Goal: Navigation & Orientation: Find specific page/section

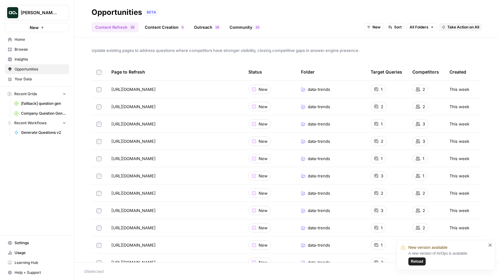
click at [18, 63] on link "Insights" at bounding box center [37, 59] width 64 height 10
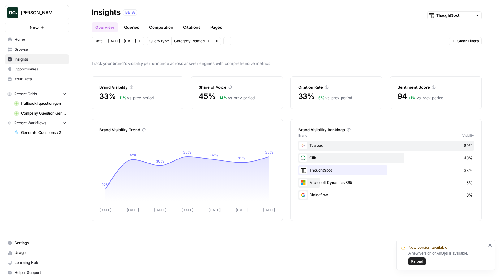
click at [223, 29] on link "Pages" at bounding box center [216, 27] width 19 height 10
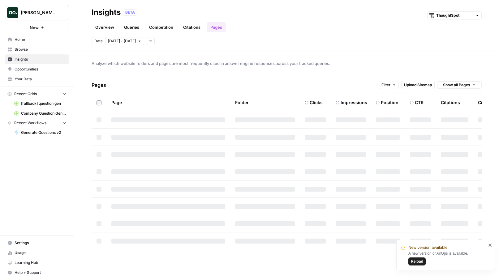
click at [189, 25] on link "Citations" at bounding box center [192, 27] width 25 height 10
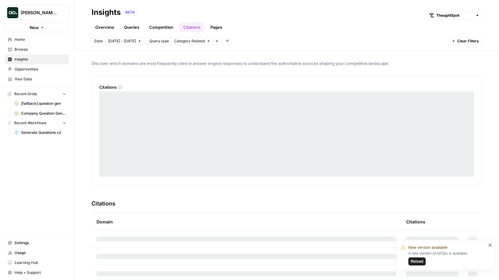
click at [152, 25] on link "Competition" at bounding box center [161, 27] width 32 height 10
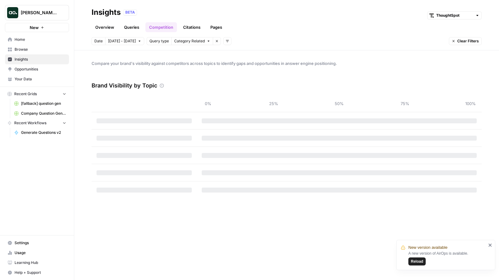
click at [127, 26] on link "Queries" at bounding box center [131, 27] width 23 height 10
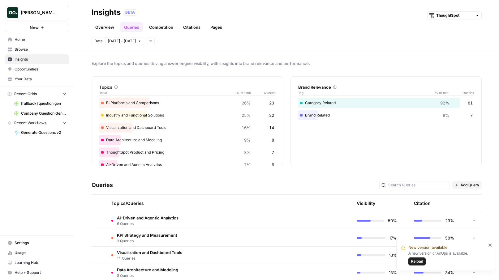
click at [30, 68] on span "Opportunities" at bounding box center [41, 70] width 52 height 6
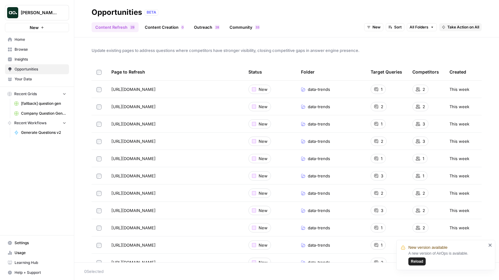
click at [420, 262] on span "Reload" at bounding box center [417, 262] width 12 height 6
click at [28, 47] on span "Browse" at bounding box center [41, 50] width 52 height 6
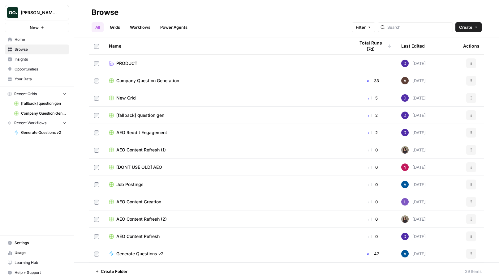
click at [111, 30] on link "Grids" at bounding box center [115, 27] width 18 height 10
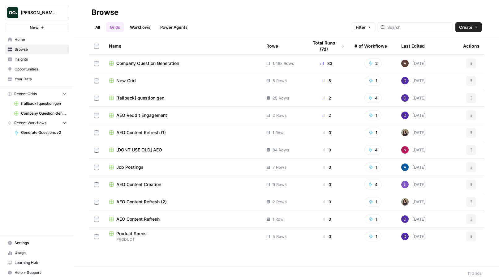
click at [141, 29] on link "Workflows" at bounding box center [140, 27] width 28 height 10
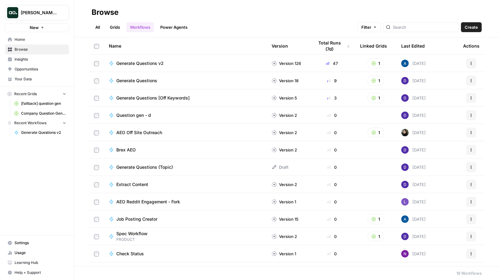
click at [46, 10] on span "[PERSON_NAME] Test" at bounding box center [39, 13] width 37 height 6
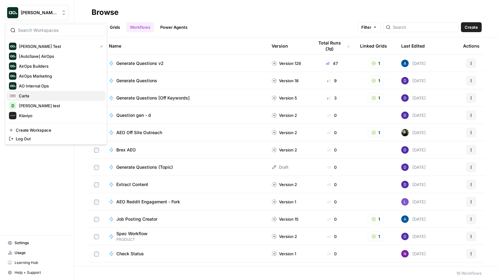
click at [23, 92] on div "Carta" at bounding box center [56, 95] width 94 height 7
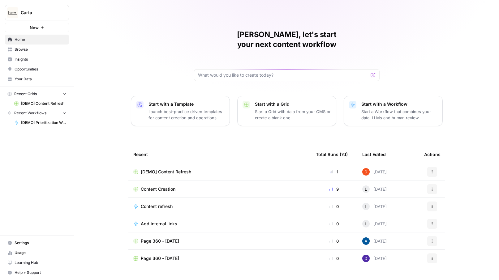
click at [15, 15] on img "Workspace: Carta" at bounding box center [12, 12] width 11 height 11
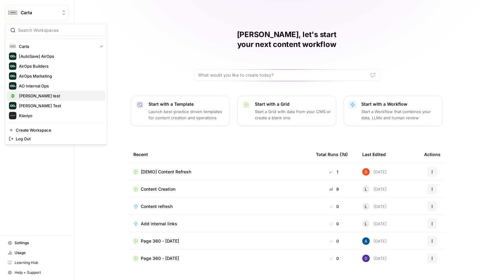
click at [28, 98] on span "[PERSON_NAME] test" at bounding box center [60, 96] width 82 height 6
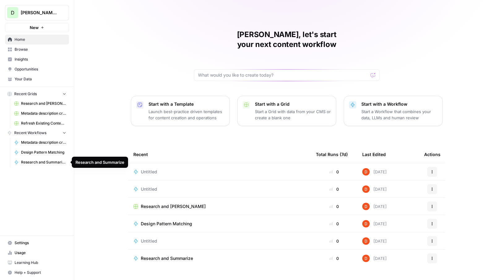
click at [44, 163] on span "Research and Summarize" at bounding box center [43, 163] width 45 height 6
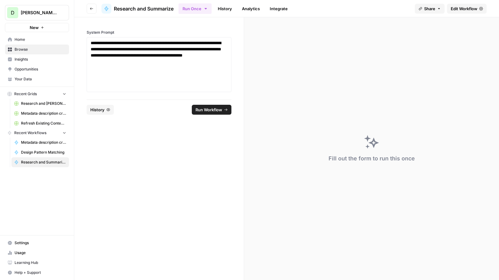
click at [460, 7] on span "Edit Workflow" at bounding box center [464, 9] width 27 height 6
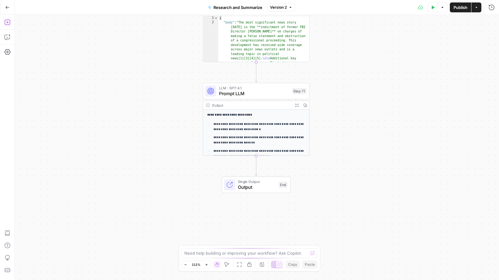
click at [7, 22] on icon "button" at bounding box center [7, 23] width 6 height 6
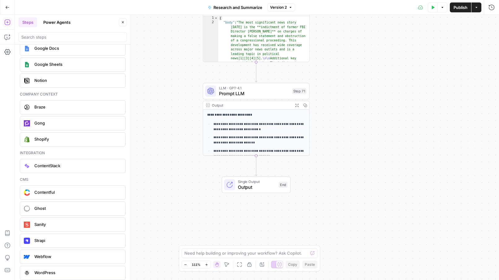
scroll to position [1355, 0]
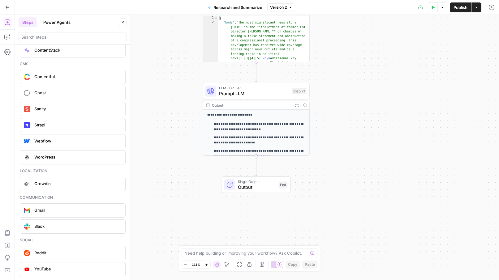
click at [7, 8] on icon "button" at bounding box center [7, 7] width 4 height 4
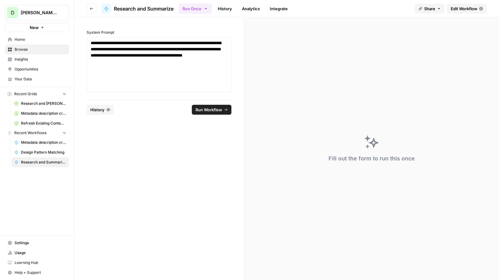
click at [41, 2] on div "D David test New" at bounding box center [37, 16] width 74 height 32
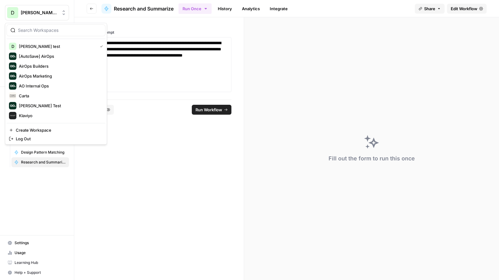
click at [41, 11] on span "[PERSON_NAME] test" at bounding box center [39, 13] width 37 height 6
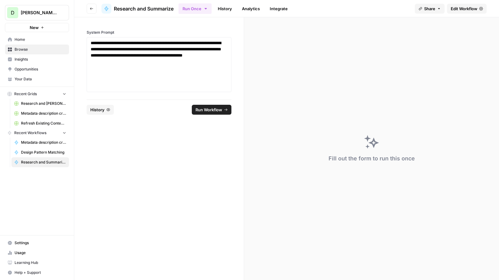
click at [119, 184] on form "**********" at bounding box center [159, 148] width 170 height 263
click at [211, 109] on span "Run Workflow" at bounding box center [209, 110] width 27 height 6
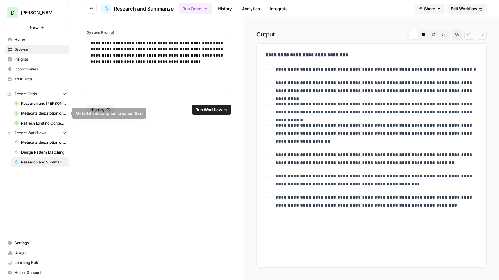
click at [40, 10] on span "[PERSON_NAME] test" at bounding box center [39, 13] width 37 height 6
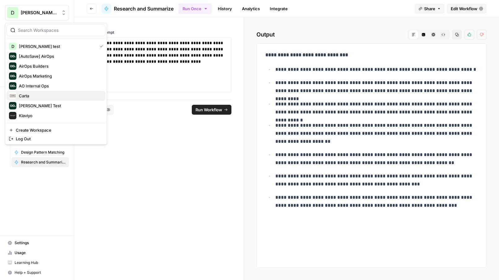
click at [26, 95] on span "Carta" at bounding box center [60, 96] width 82 height 6
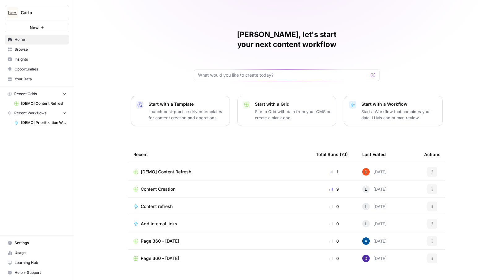
click at [34, 106] on span "[DEMO] Content Refresh" at bounding box center [43, 104] width 45 height 6
click at [41, 99] on link "[DEMO] Content Refresh" at bounding box center [40, 104] width 58 height 10
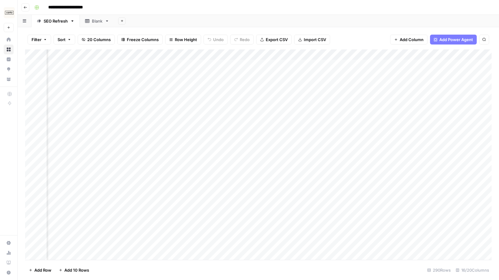
scroll to position [0, 587]
click at [264, 64] on div "Add Column" at bounding box center [258, 155] width 467 height 211
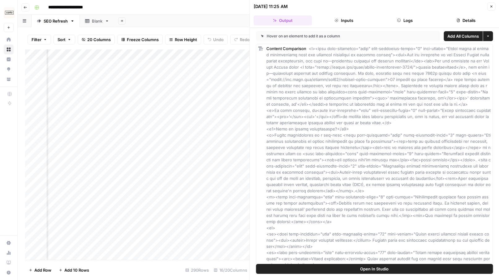
click at [464, 20] on button "Details" at bounding box center [466, 20] width 59 height 10
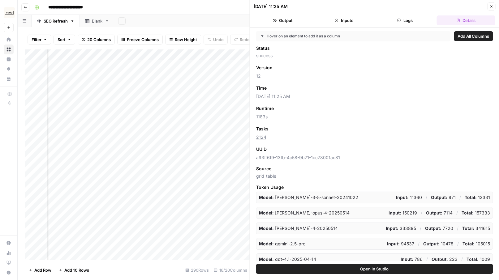
click at [491, 5] on icon "button" at bounding box center [492, 7] width 4 height 4
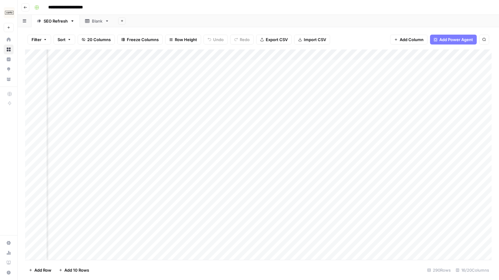
scroll to position [0, 631]
click at [451, 65] on div "Add Column" at bounding box center [258, 155] width 467 height 211
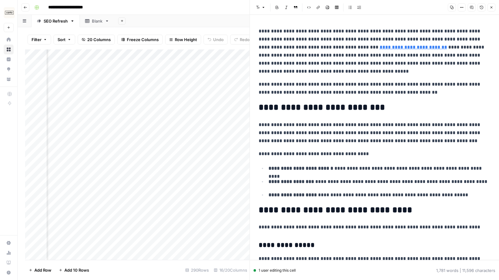
click at [491, 9] on icon "button" at bounding box center [492, 8] width 4 height 4
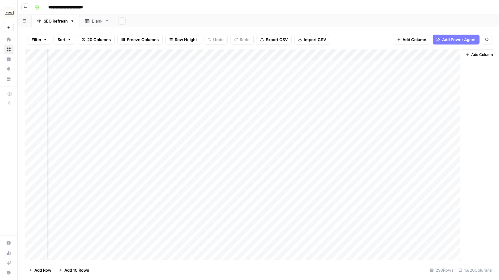
scroll to position [0, 624]
click at [24, 8] on icon "button" at bounding box center [26, 8] width 4 height 4
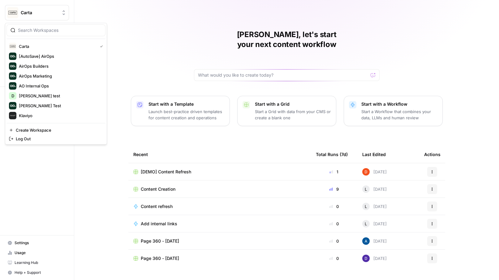
click at [61, 14] on icon "Workspace: Carta" at bounding box center [64, 13] width 6 height 6
click at [29, 95] on span "David test" at bounding box center [60, 96] width 82 height 6
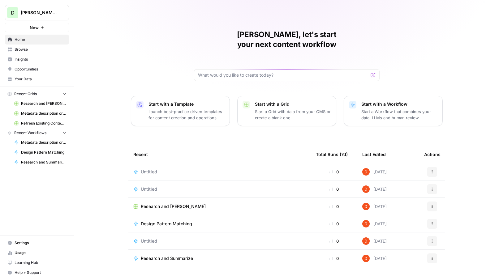
click at [31, 67] on span "Opportunities" at bounding box center [41, 70] width 52 height 6
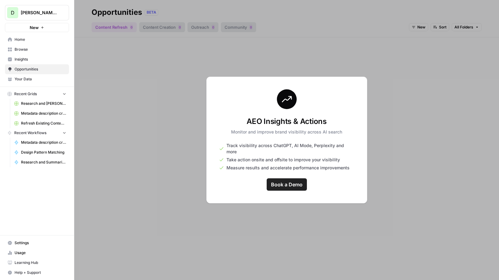
click at [25, 7] on button "D [PERSON_NAME] test" at bounding box center [37, 12] width 64 height 15
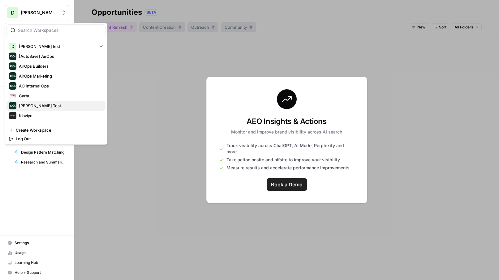
click at [34, 102] on div "[PERSON_NAME] Test" at bounding box center [56, 105] width 94 height 7
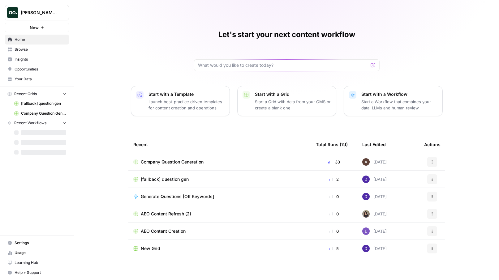
click at [37, 67] on span "Opportunities" at bounding box center [41, 70] width 52 height 6
